Goal: Task Accomplishment & Management: Complete application form

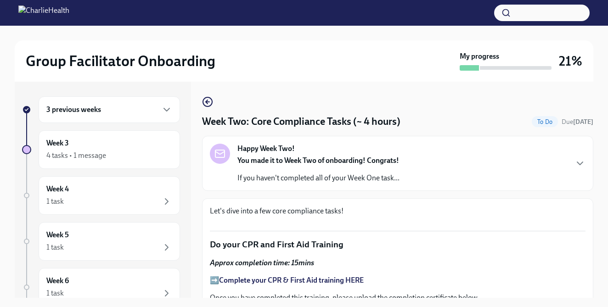
scroll to position [632, 0]
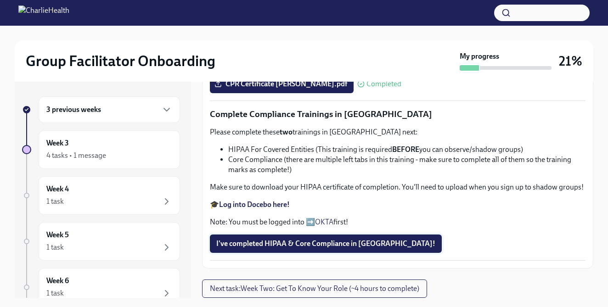
click at [325, 242] on span "I've completed HIPAA & Core Compliance in [GEOGRAPHIC_DATA]!" at bounding box center [325, 243] width 219 height 9
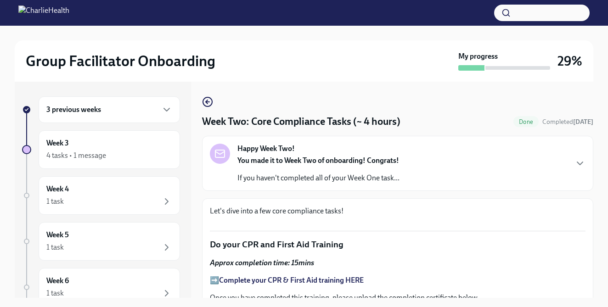
click at [302, 157] on strong "You made it to Week Two of onboarding! Congrats!" at bounding box center [318, 160] width 162 height 9
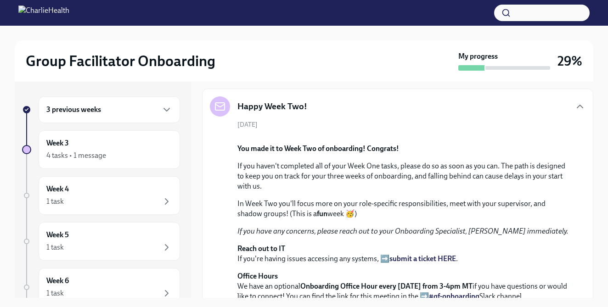
scroll to position [0, 0]
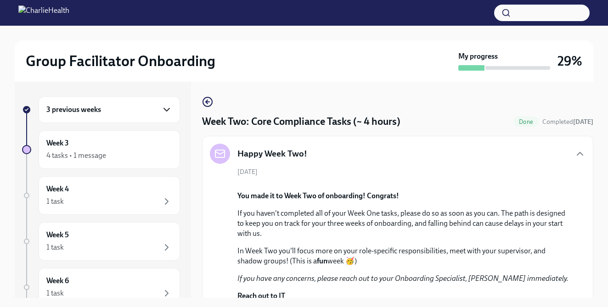
click at [161, 106] on icon "button" at bounding box center [166, 109] width 11 height 11
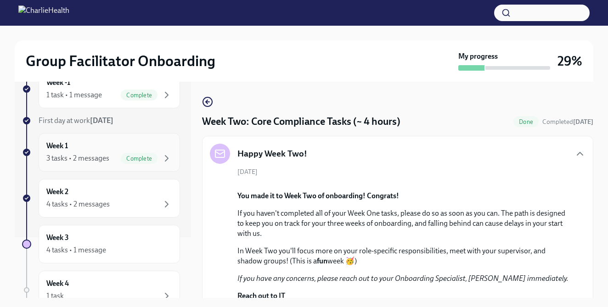
scroll to position [62, 0]
click at [144, 204] on div "4 tasks • 2 messages" at bounding box center [109, 203] width 126 height 11
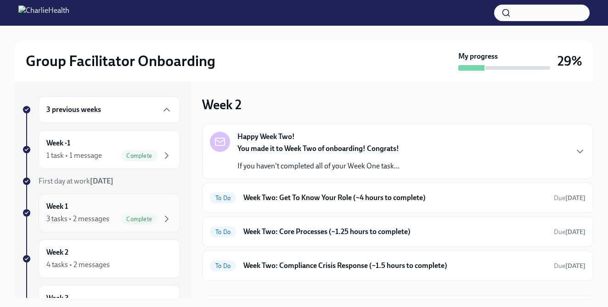
click at [89, 214] on div "3 tasks • 2 messages" at bounding box center [77, 219] width 63 height 10
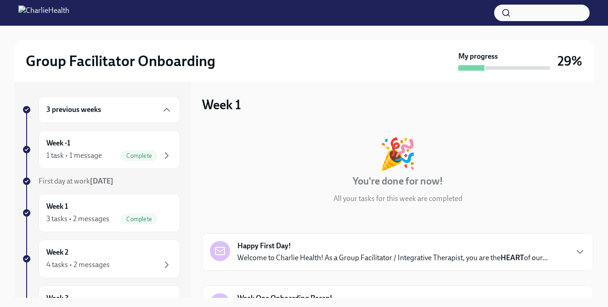
scroll to position [167, 0]
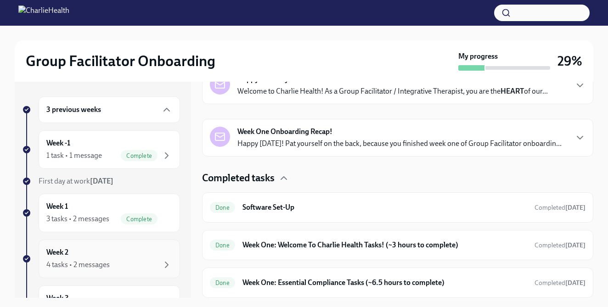
click at [94, 257] on div "Week 2 4 tasks • 2 messages" at bounding box center [109, 258] width 126 height 23
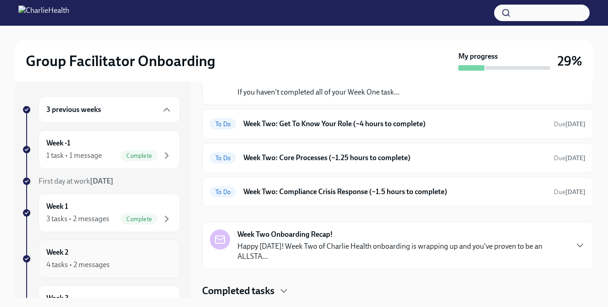
scroll to position [57, 0]
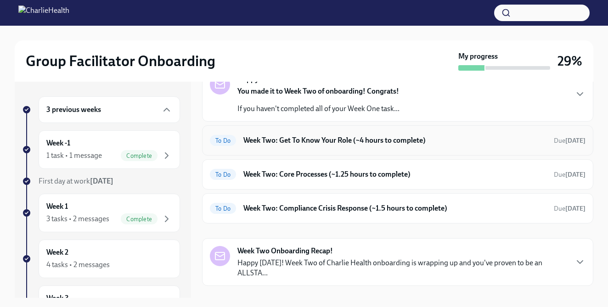
click at [432, 147] on div "To Do Week Two: Get To Know Your Role (~4 hours to complete) Due [DATE]" at bounding box center [397, 140] width 375 height 15
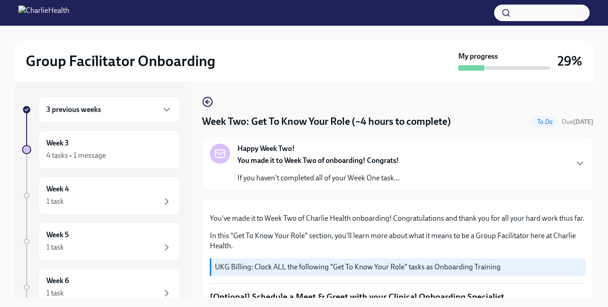
click at [430, 154] on div "Happy Week Two! You made it to Week Two of onboarding! Congrats! If you haven't…" at bounding box center [397, 163] width 375 height 39
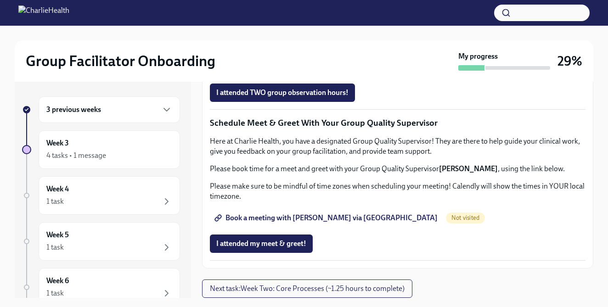
scroll to position [1240, 0]
click at [271, 293] on button "Next task : Week Two: Core Processes (~1.25 hours to complete)" at bounding box center [307, 289] width 210 height 18
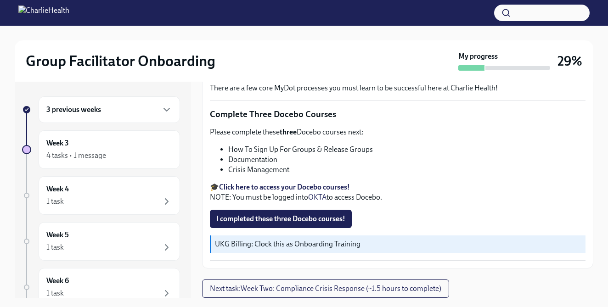
scroll to position [699, 0]
click at [292, 288] on span "Next task : Week Two: Compliance Crisis Response (~1.5 hours to complete)" at bounding box center [325, 288] width 231 height 9
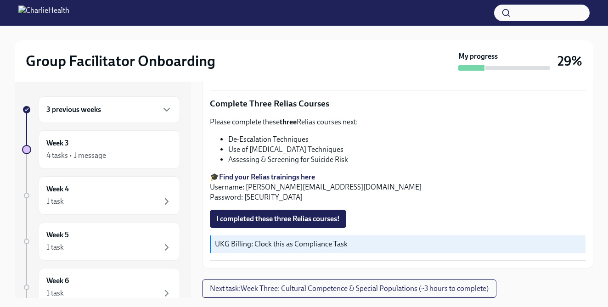
scroll to position [695, 0]
click at [127, 113] on div "3 previous weeks" at bounding box center [109, 109] width 126 height 11
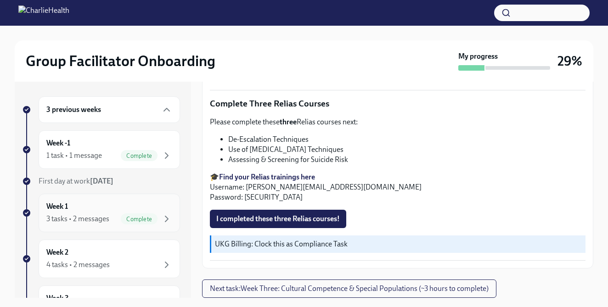
click at [127, 211] on div "Week 1 3 tasks • 2 messages Complete" at bounding box center [109, 212] width 126 height 23
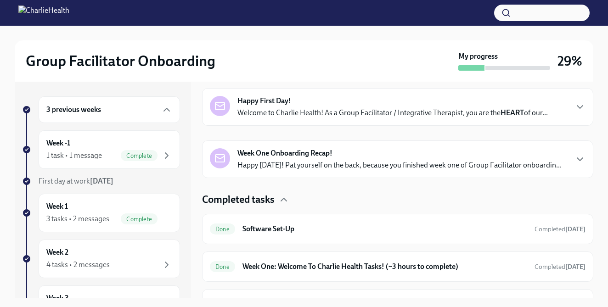
scroll to position [167, 0]
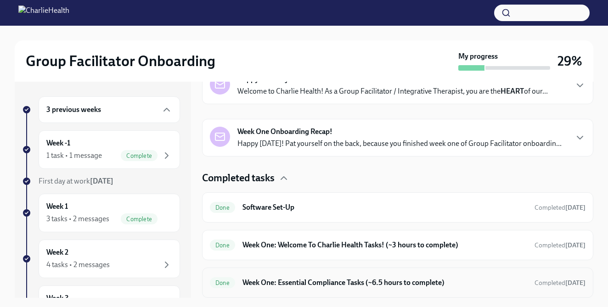
click at [330, 285] on h6 "Week One: Essential Compliance Tasks (~6.5 hours to complete)" at bounding box center [384, 283] width 285 height 10
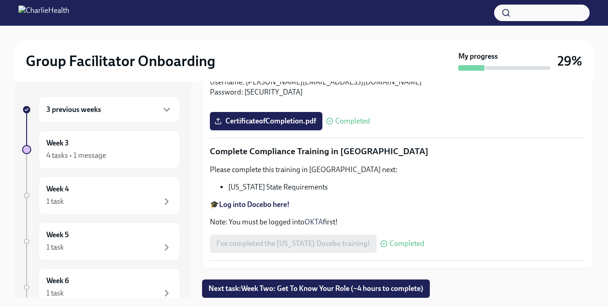
scroll to position [17, 0]
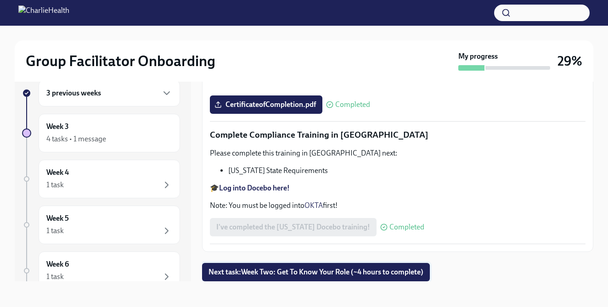
click at [266, 274] on span "Next task : Week Two: Get To Know Your Role (~4 hours to complete)" at bounding box center [315, 272] width 215 height 9
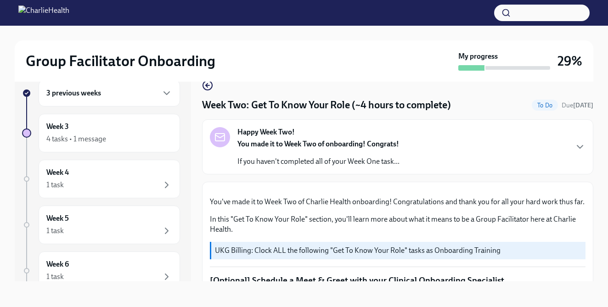
scroll to position [7, 0]
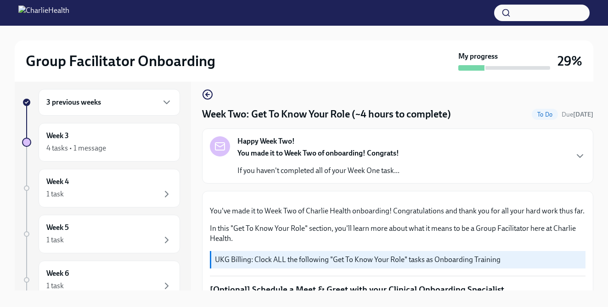
click at [377, 149] on strong "You made it to Week Two of onboarding! Congrats!" at bounding box center [318, 153] width 162 height 9
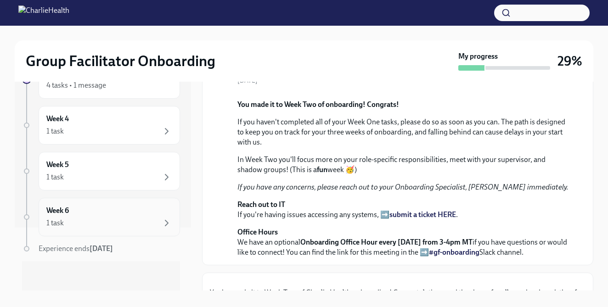
scroll to position [0, 0]
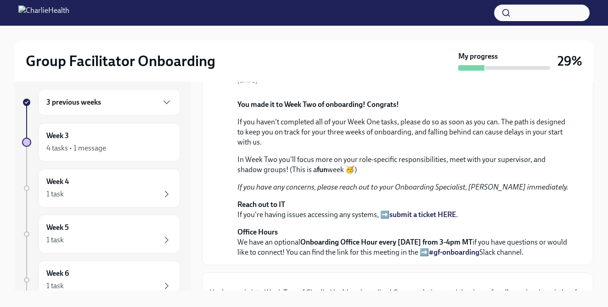
click at [117, 99] on div "3 previous weeks" at bounding box center [109, 102] width 126 height 11
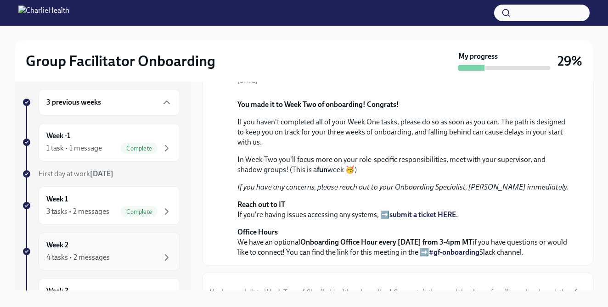
click at [108, 246] on div "Week 2 4 tasks • 2 messages" at bounding box center [109, 251] width 126 height 23
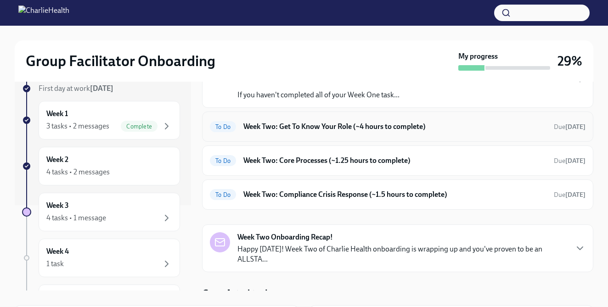
scroll to position [74, 0]
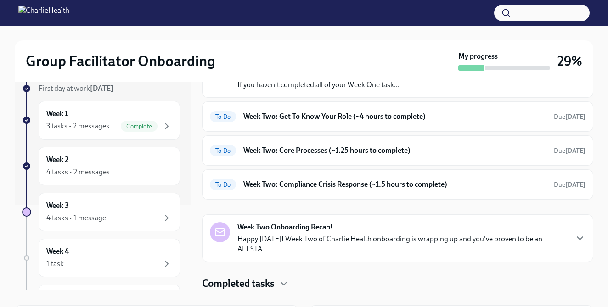
click at [273, 286] on h4 "Completed tasks" at bounding box center [238, 284] width 73 height 14
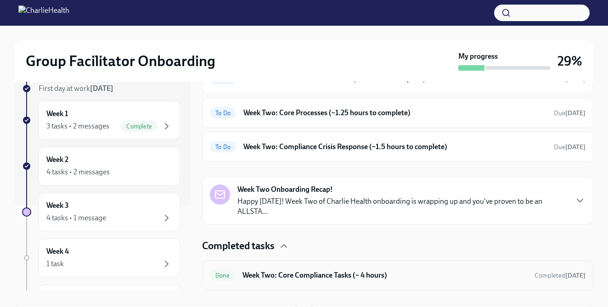
click at [313, 271] on h6 "Week Two: Core Compliance Tasks (~ 4 hours)" at bounding box center [384, 275] width 285 height 10
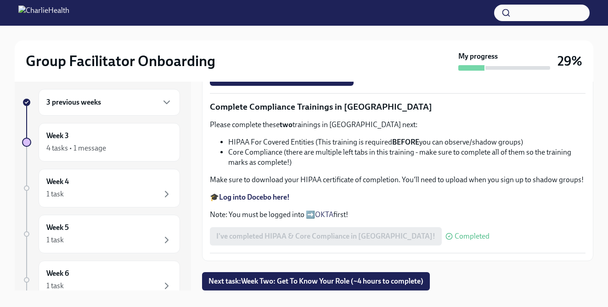
scroll to position [605, 0]
